Goal: Download file/media

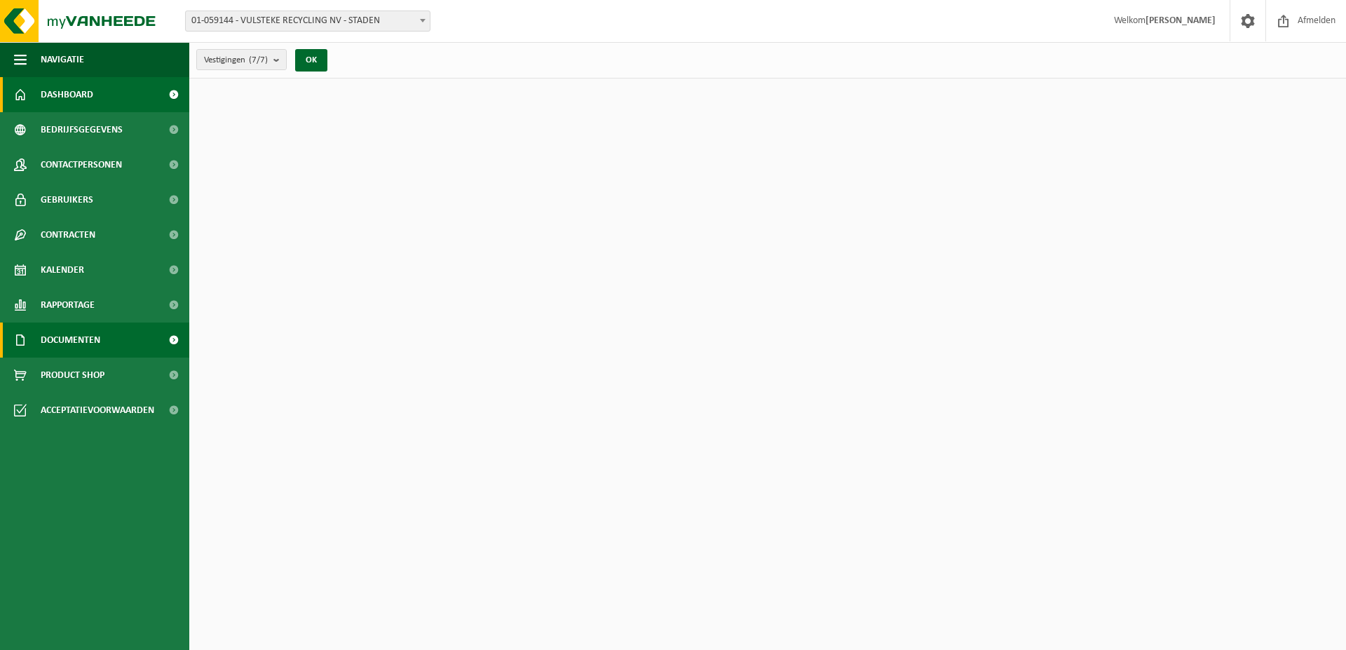
click at [79, 335] on span "Documenten" at bounding box center [71, 340] width 60 height 35
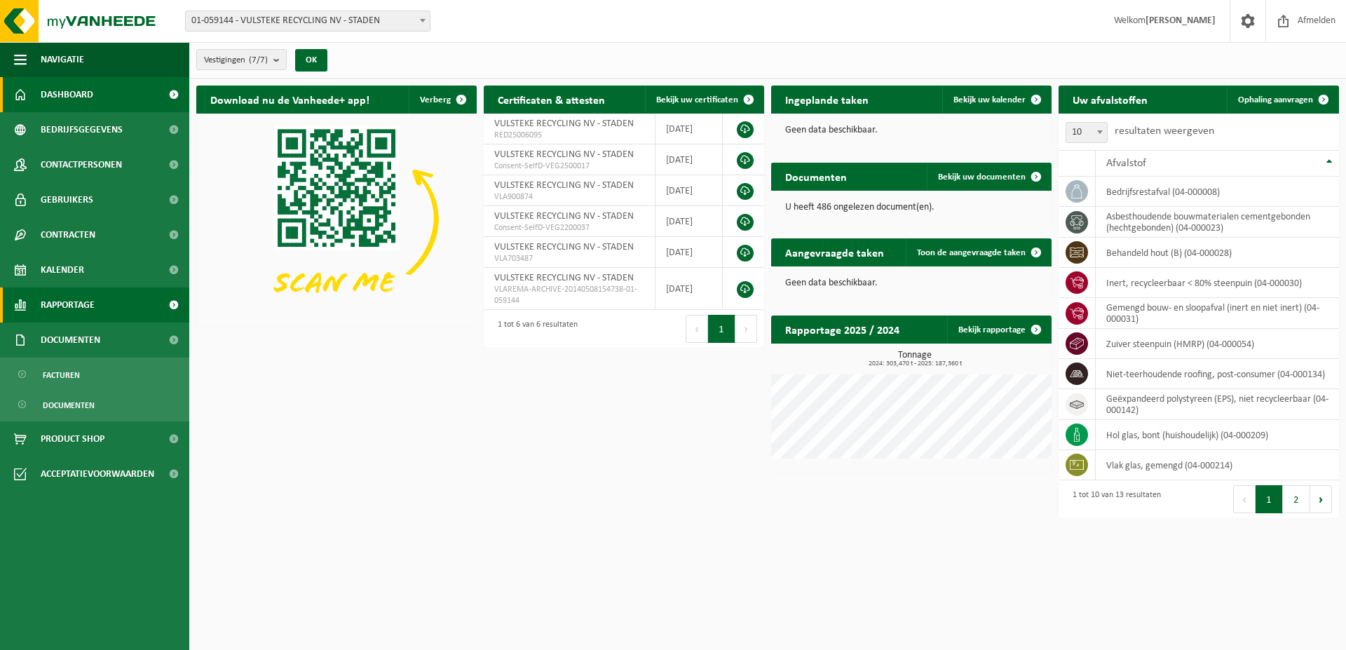
click at [79, 303] on span "Rapportage" at bounding box center [68, 305] width 54 height 35
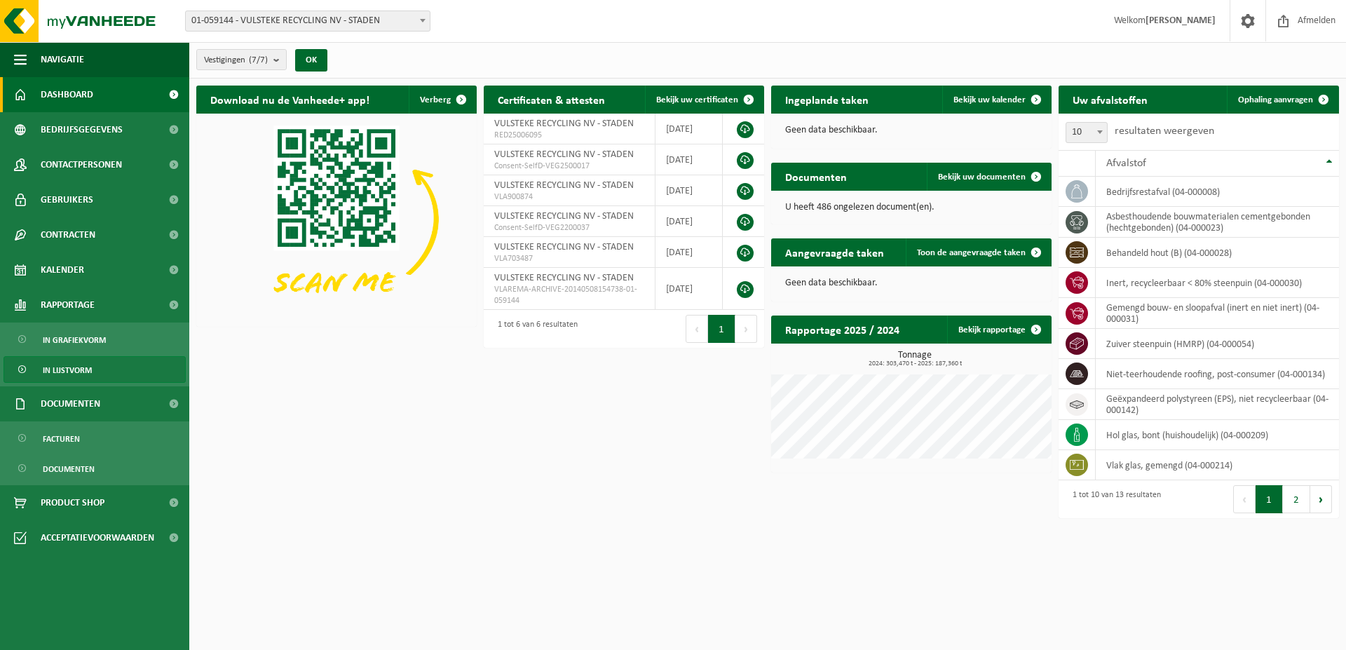
click at [65, 372] on span "In lijstvorm" at bounding box center [67, 370] width 49 height 27
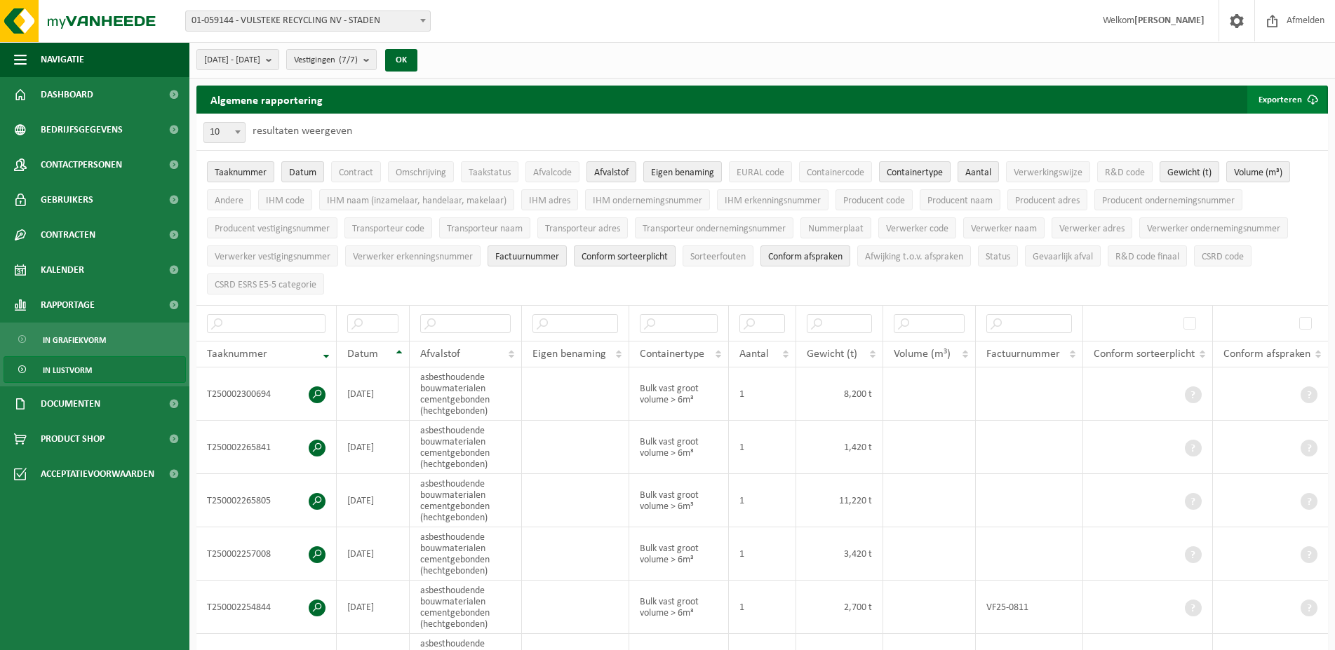
click at [1272, 103] on button "Exporteren" at bounding box center [1286, 100] width 79 height 28
click at [1259, 127] on link "Enkel mijn selectie" at bounding box center [1262, 128] width 127 height 28
click at [1278, 124] on link "Enkel mijn selectie" at bounding box center [1262, 128] width 127 height 28
